Goal: Find specific page/section: Find specific page/section

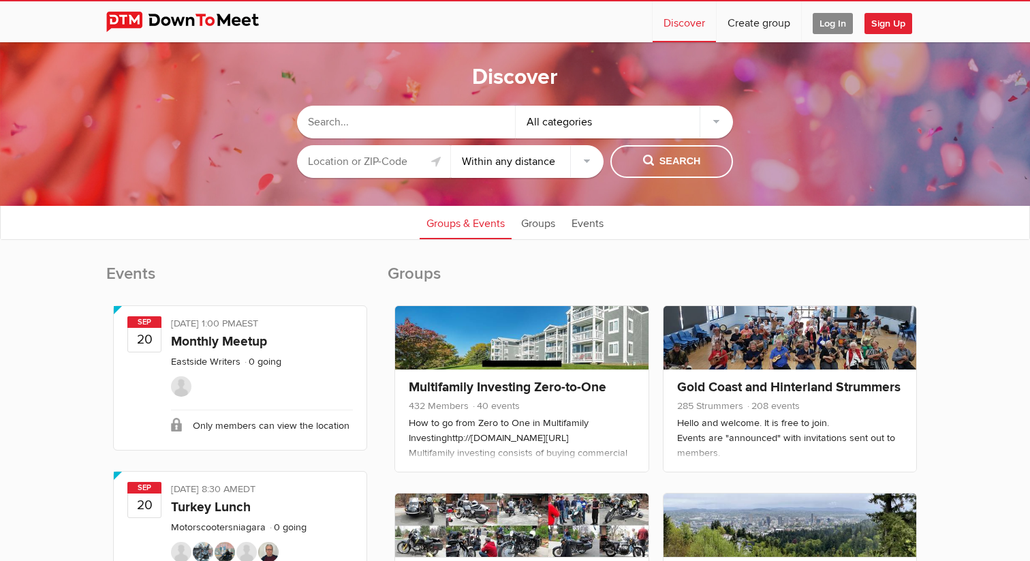
select select "null"
